Goal: Task Accomplishment & Management: Use online tool/utility

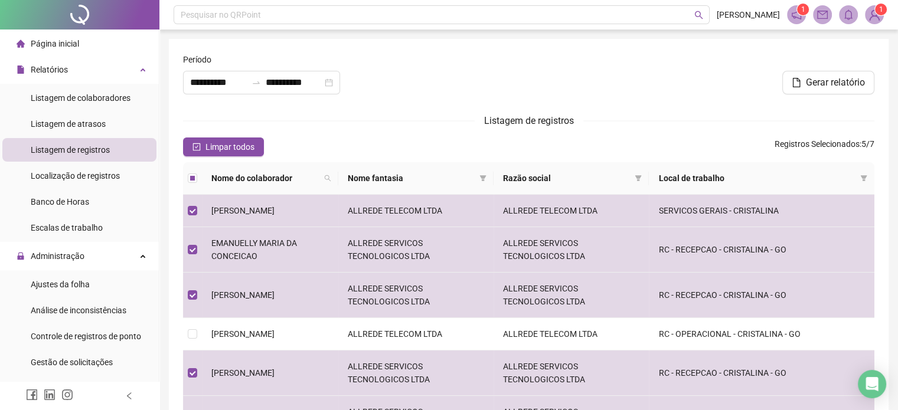
click at [798, 24] on header "Pesquisar no QRPoint [PERSON_NAME] 1 1" at bounding box center [528, 15] width 739 height 30
click at [797, 16] on icon "notification" at bounding box center [796, 14] width 11 height 11
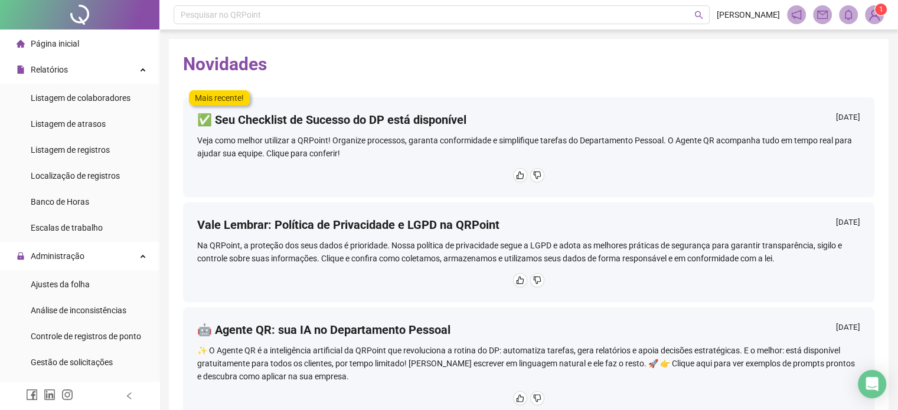
click at [883, 21] on span "1" at bounding box center [874, 14] width 19 height 19
click at [818, 19] on icon "mail" at bounding box center [822, 14] width 11 height 11
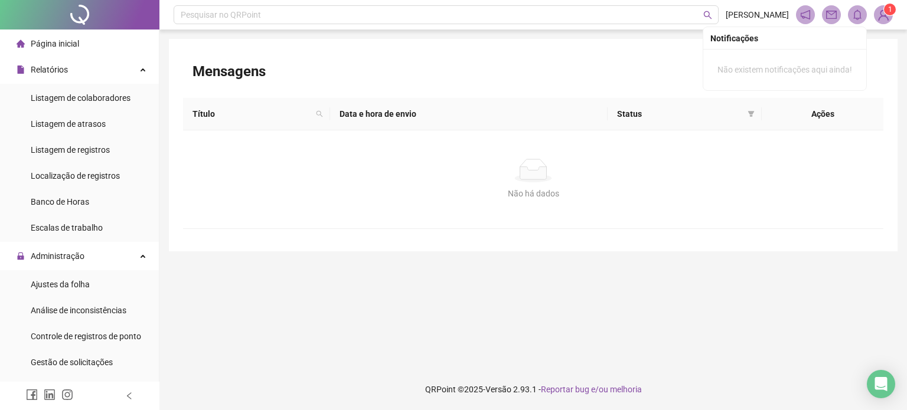
click at [855, 13] on icon "bell" at bounding box center [857, 14] width 11 height 11
click at [831, 14] on icon "mail" at bounding box center [831, 14] width 11 height 11
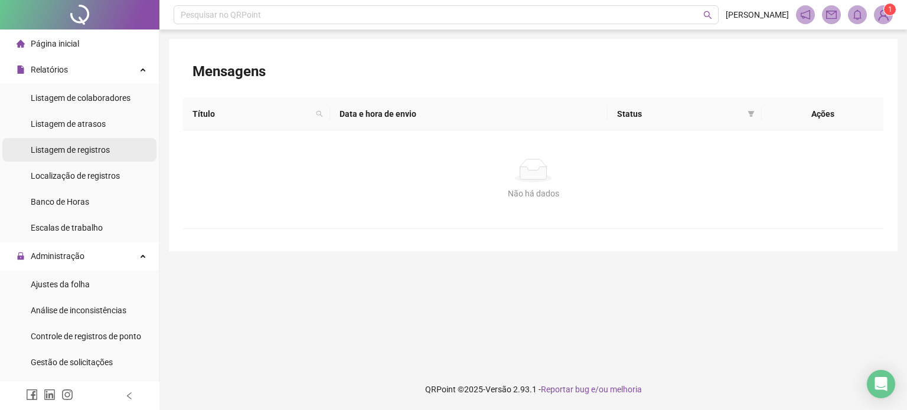
click at [95, 159] on div "Listagem de registros" at bounding box center [70, 150] width 79 height 24
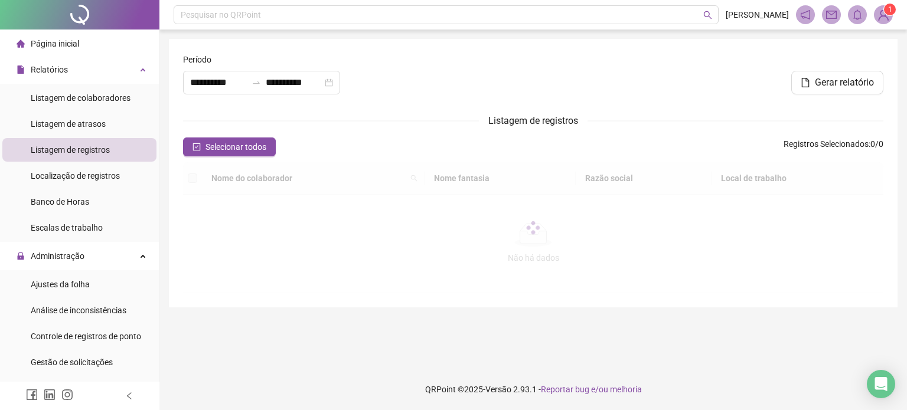
type input "**********"
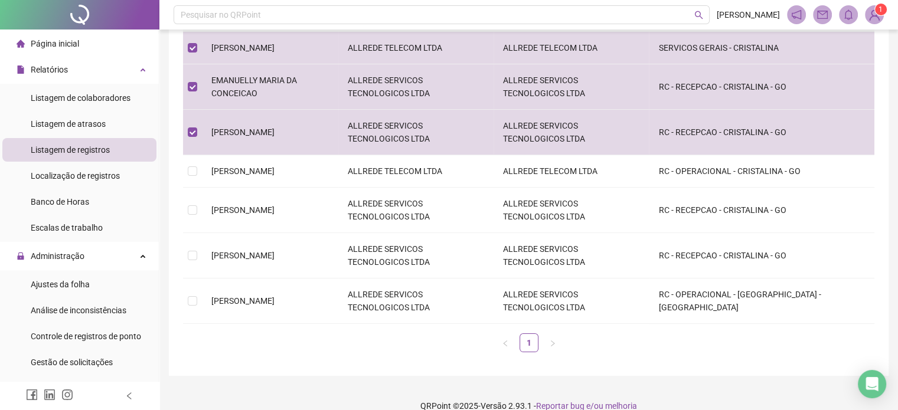
scroll to position [165, 0]
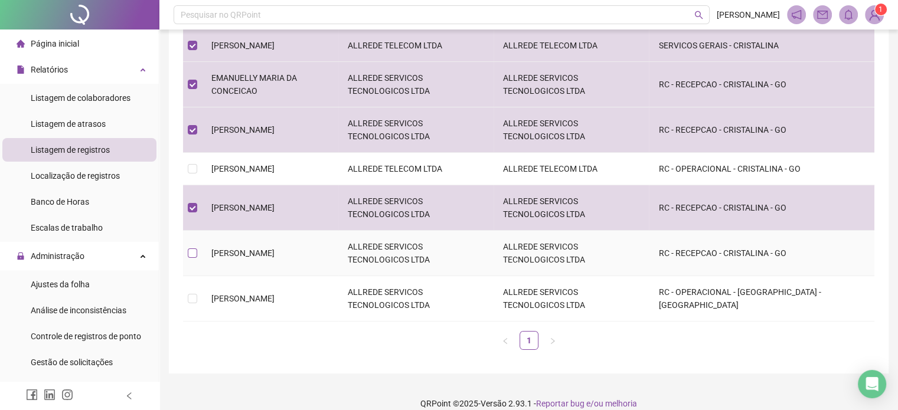
click at [188, 259] on label at bounding box center [192, 253] width 9 height 13
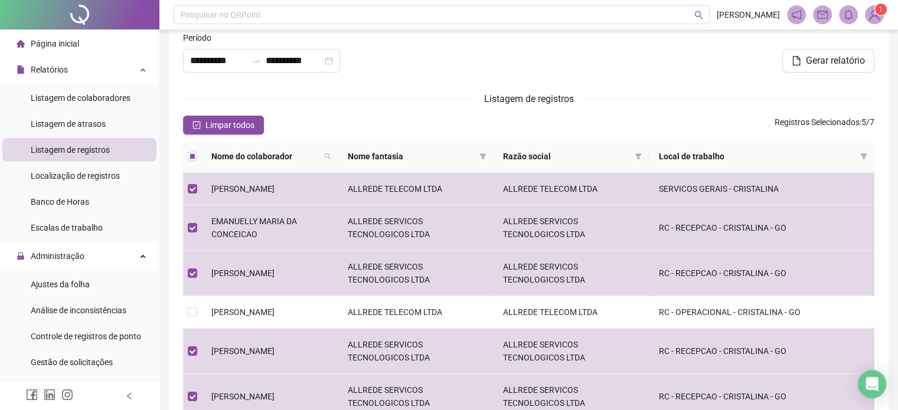
scroll to position [0, 0]
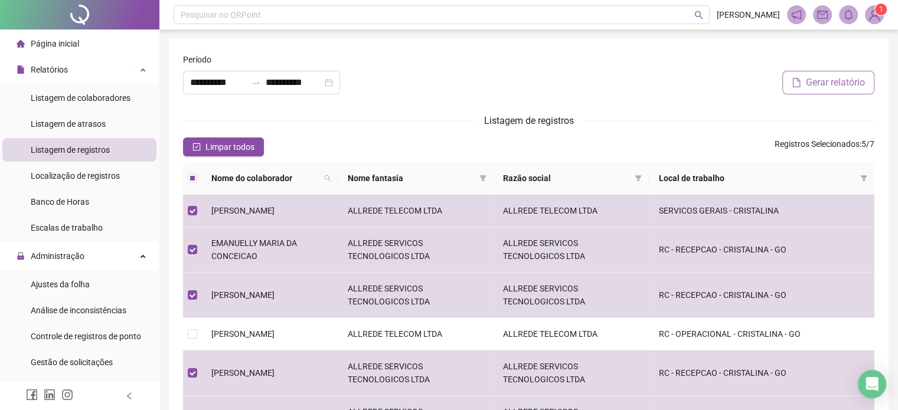
click at [836, 71] on button "Gerar relatório" at bounding box center [828, 83] width 92 height 24
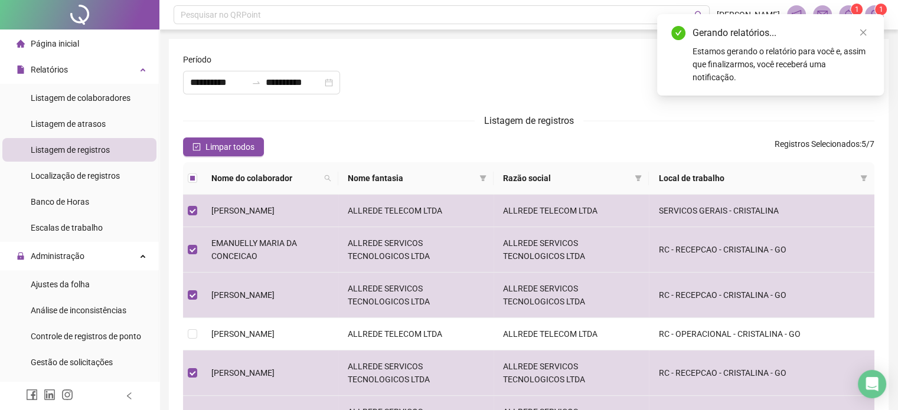
click at [832, 44] on div "Gerando relatórios... Estamos gerando o relatório para você e, assim que finali…" at bounding box center [770, 55] width 198 height 58
click at [862, 30] on icon "close" at bounding box center [863, 32] width 8 height 8
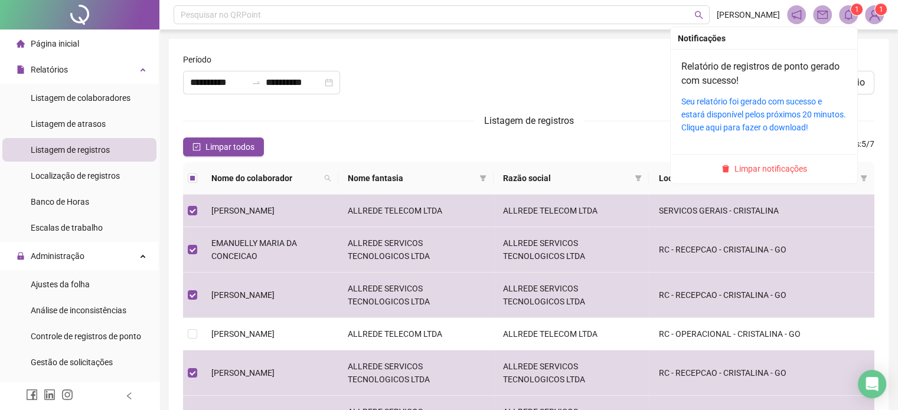
click at [849, 14] on icon "bell" at bounding box center [848, 14] width 11 height 11
click at [773, 107] on div "Seu relatório foi gerado com sucesso e estará disponível pelos próximos 20 minu…" at bounding box center [763, 114] width 165 height 39
click at [773, 103] on link "Seu relatório foi gerado com sucesso e estará disponível pelos próximos 20 minu…" at bounding box center [763, 114] width 165 height 35
